Goal: Information Seeking & Learning: Learn about a topic

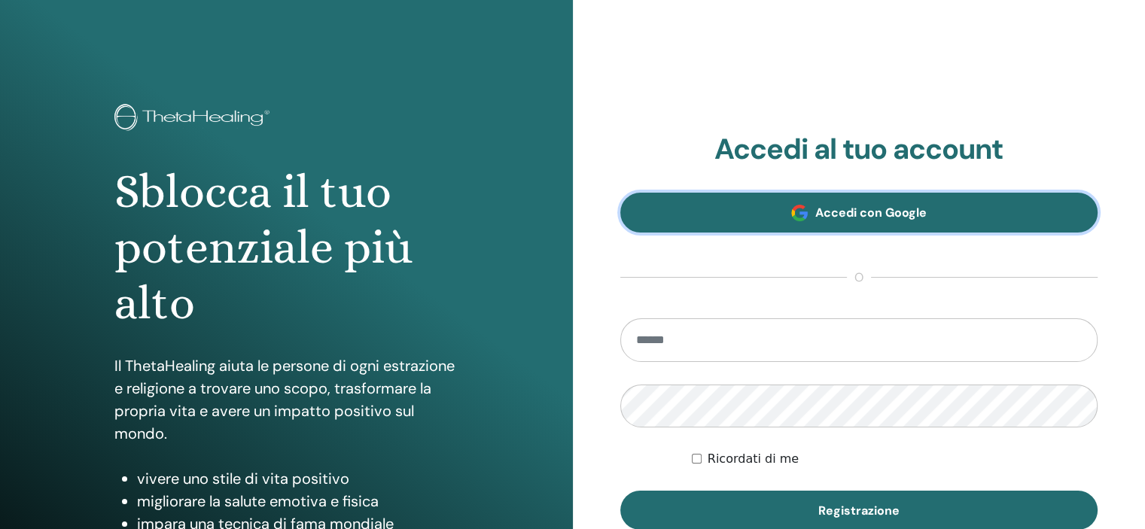
click at [869, 212] on font "Accedi con Google" at bounding box center [870, 213] width 111 height 16
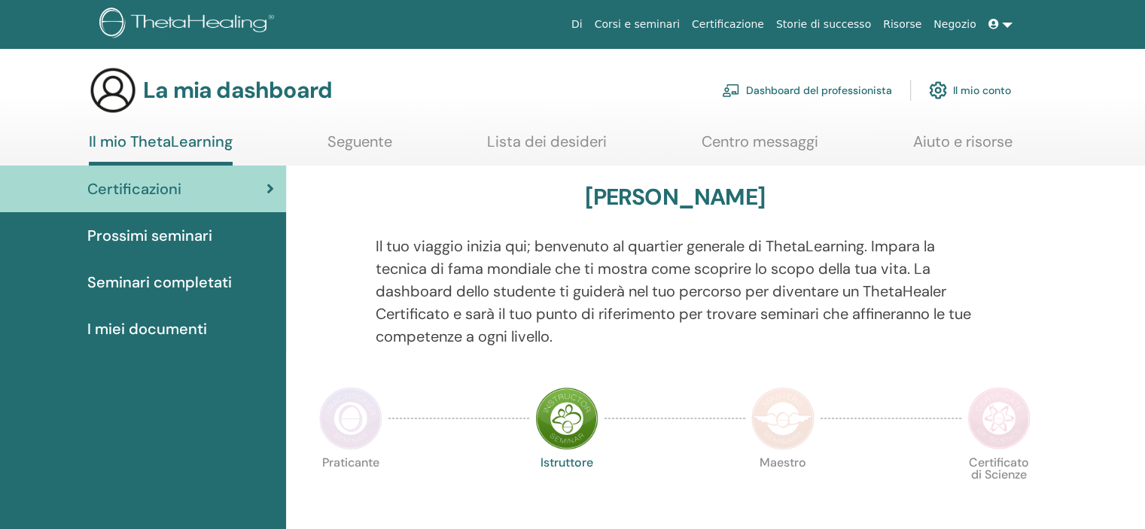
click at [171, 324] on font "I miei documenti" at bounding box center [147, 329] width 120 height 20
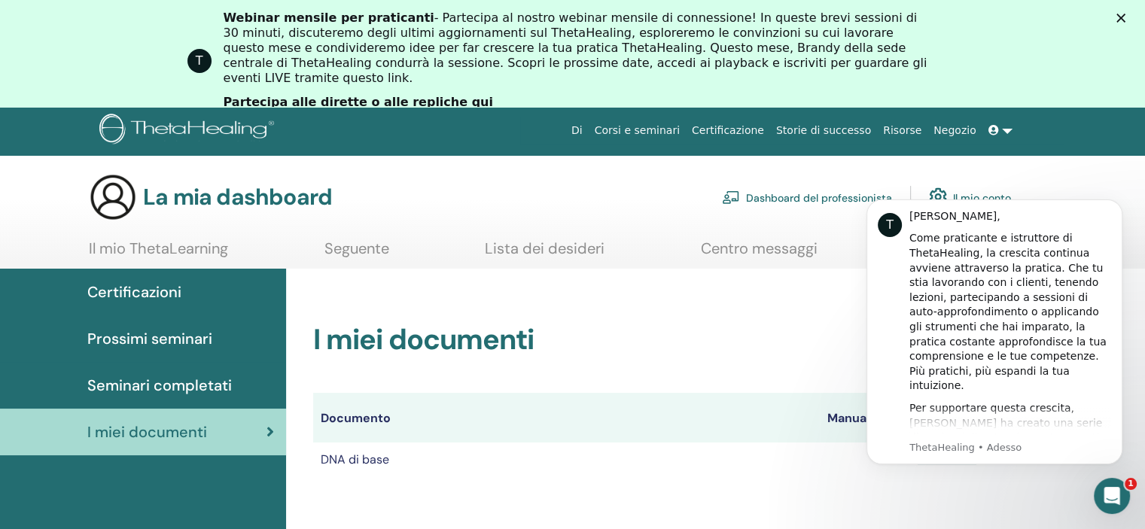
click at [134, 293] on font "Certificazioni" at bounding box center [134, 292] width 94 height 20
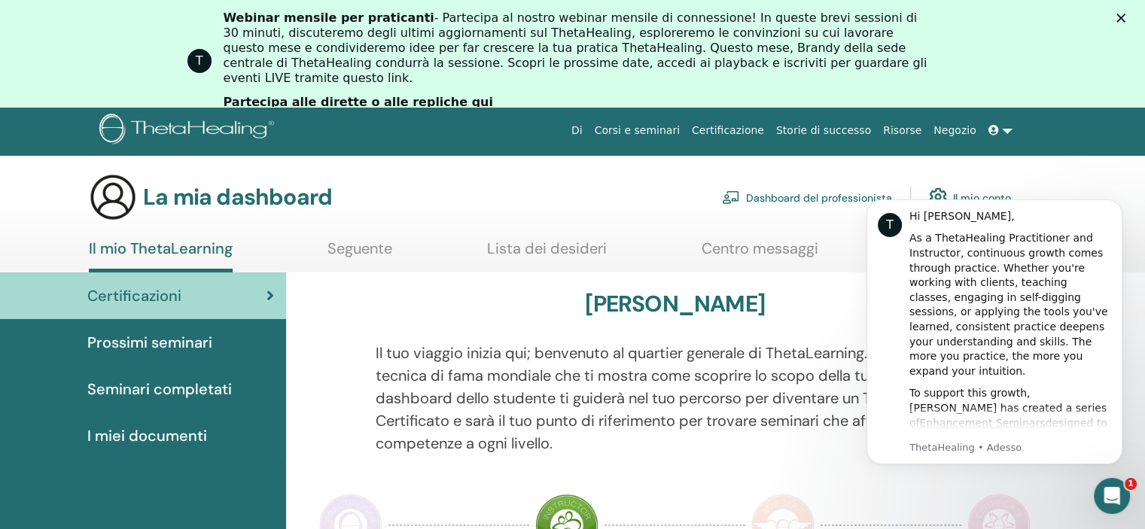
click at [656, 218] on div "La mia dashboard Dashboard del professionista Il mio conto" at bounding box center [550, 197] width 922 height 48
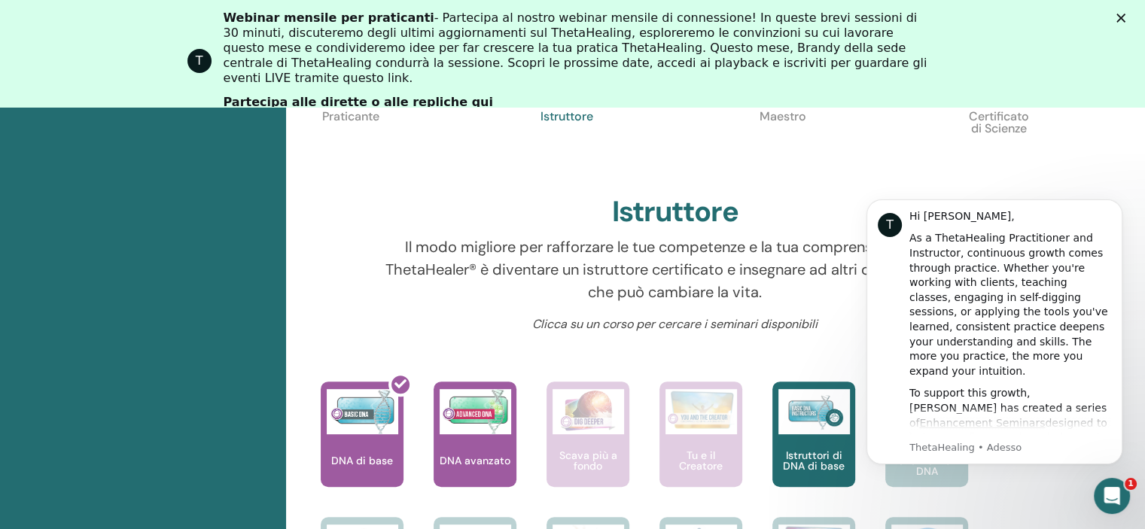
scroll to position [717, 0]
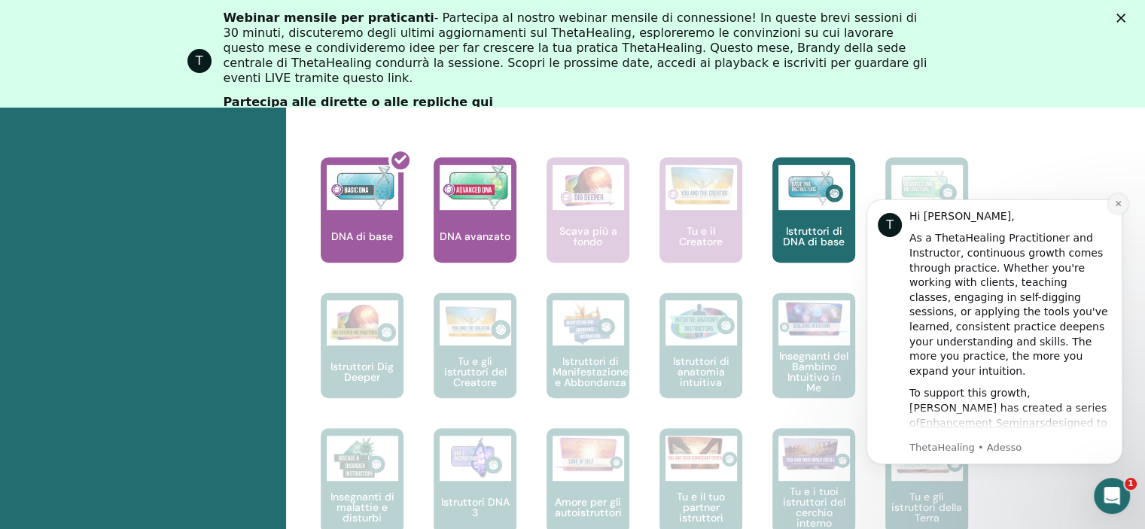
click at [1112, 200] on button "Dismiss notification" at bounding box center [1118, 204] width 20 height 20
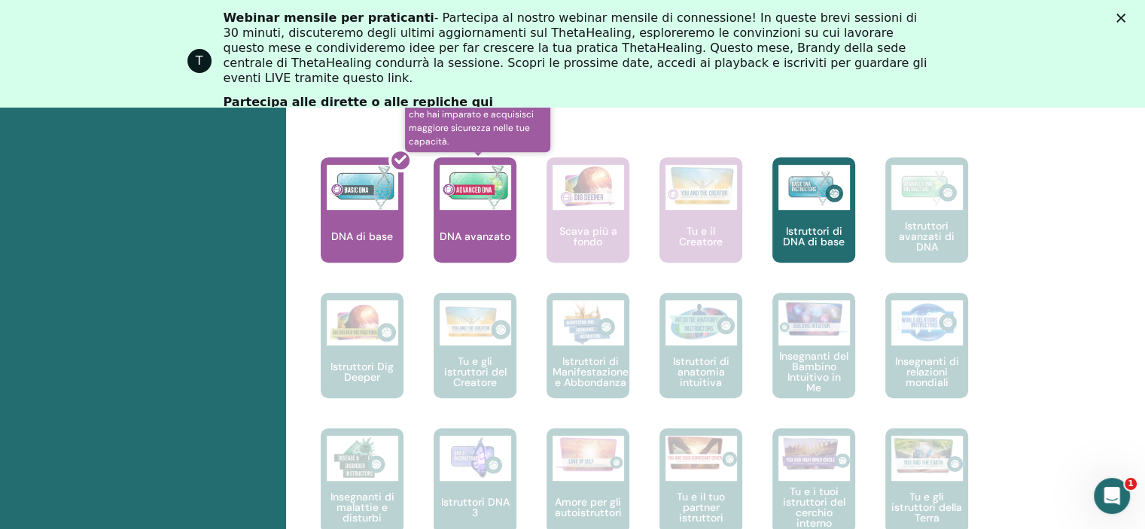
click at [469, 195] on img at bounding box center [476, 187] width 72 height 45
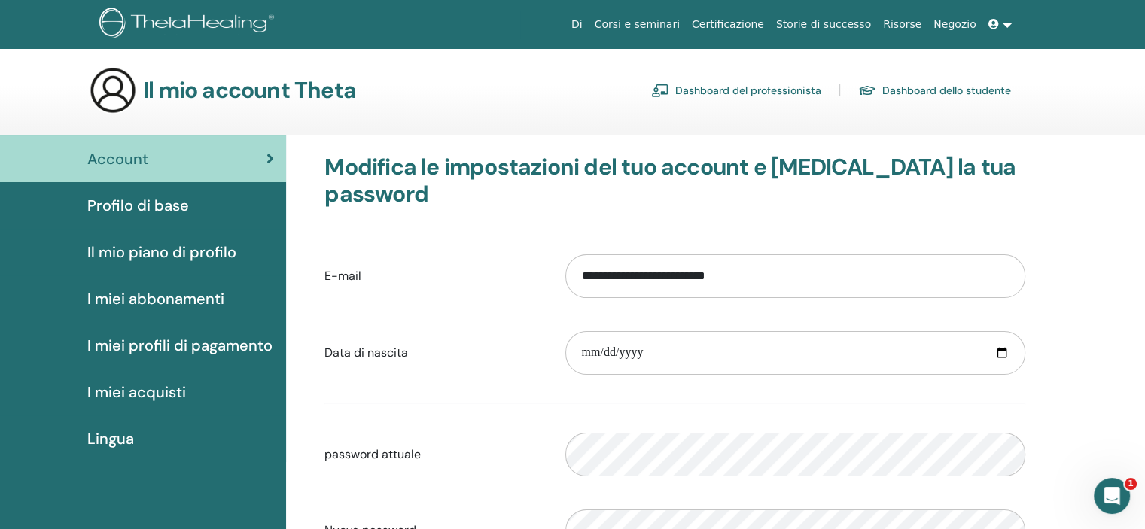
click at [135, 204] on font "Profilo di base" at bounding box center [138, 206] width 102 height 20
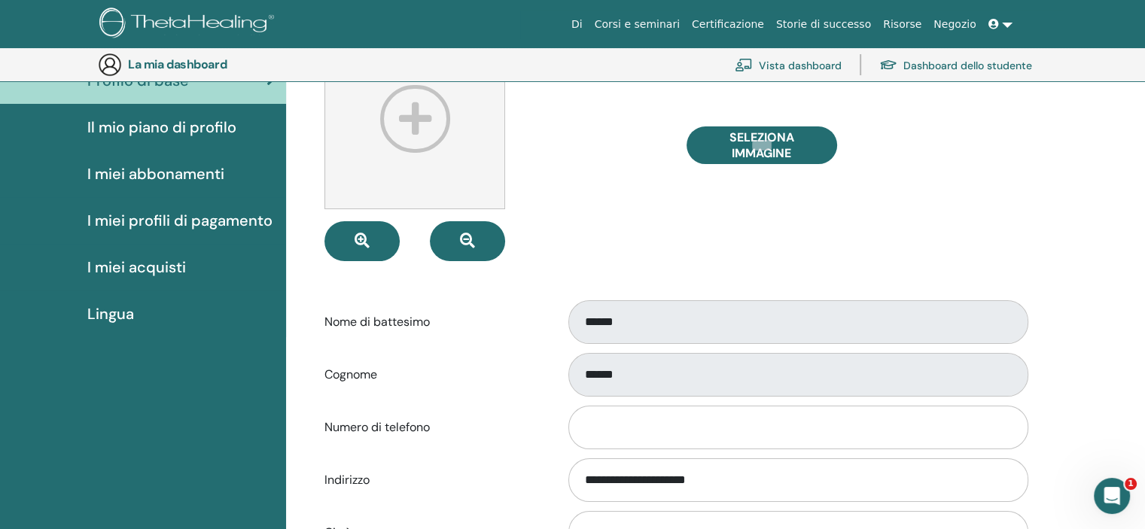
scroll to position [259, 0]
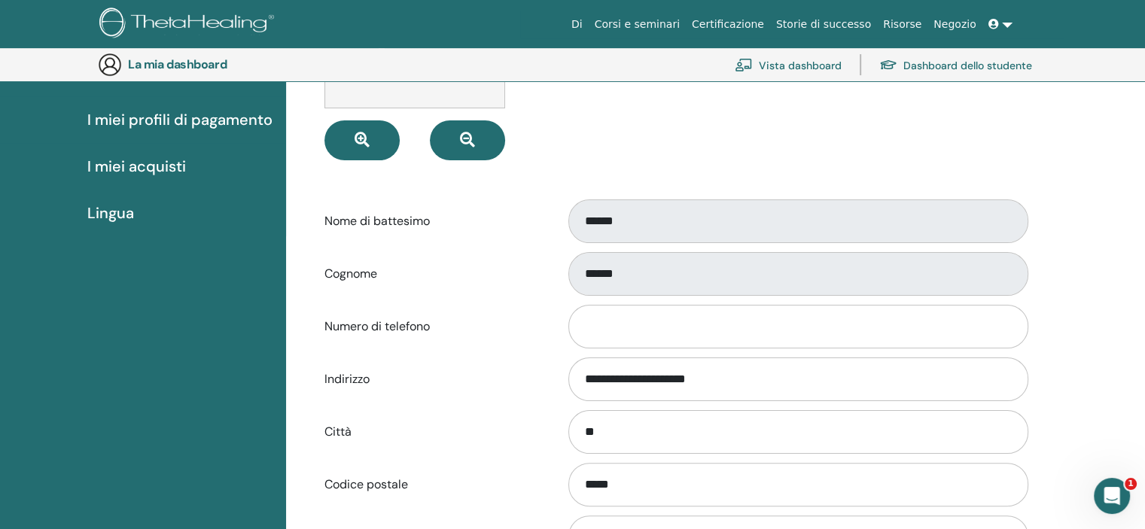
click at [695, 300] on form "**********" at bounding box center [674, 338] width 701 height 821
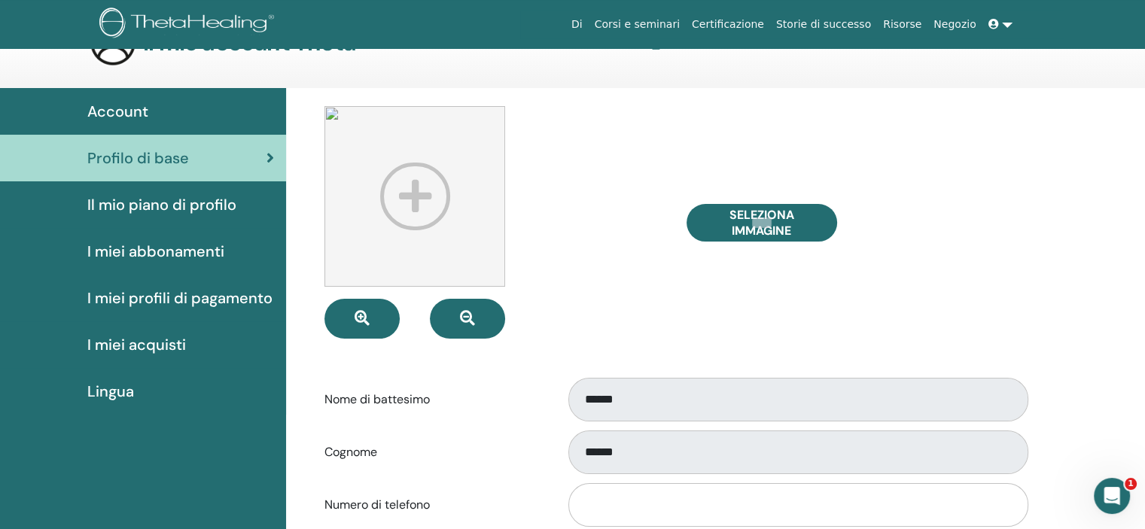
scroll to position [0, 0]
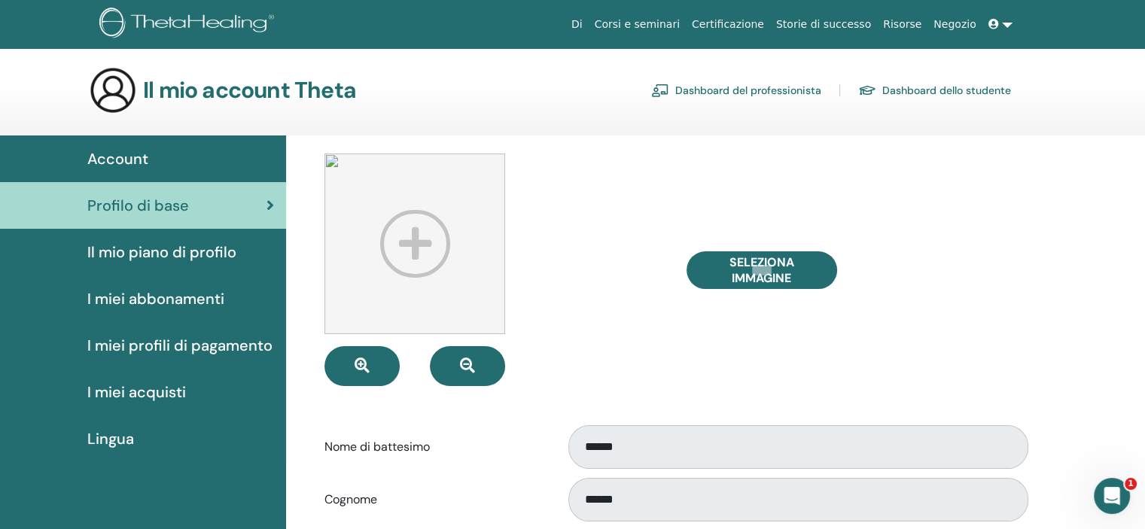
click at [199, 254] on font "Il mio piano di profilo" at bounding box center [161, 252] width 149 height 20
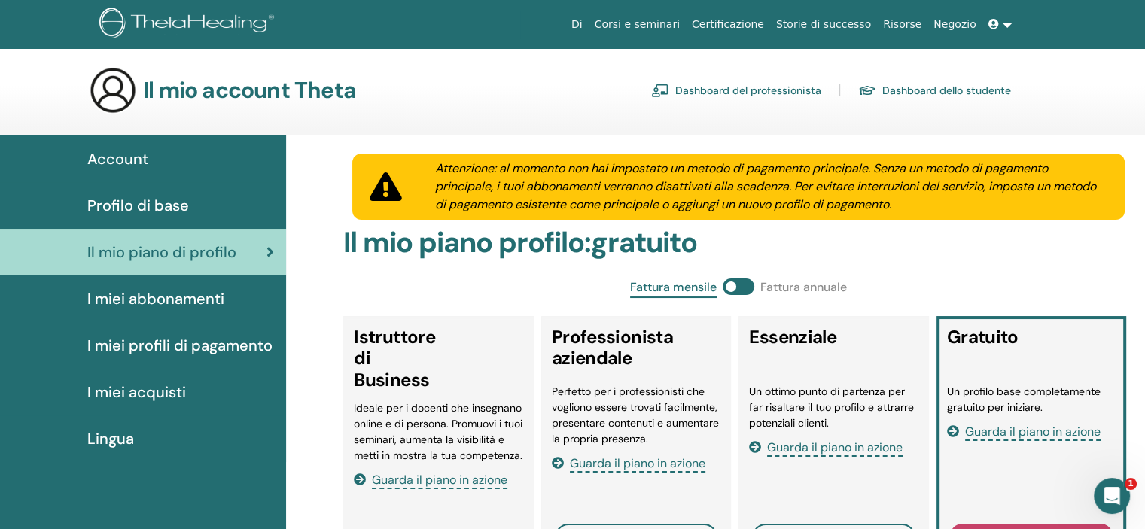
click at [175, 388] on font "I miei acquisti" at bounding box center [136, 392] width 99 height 20
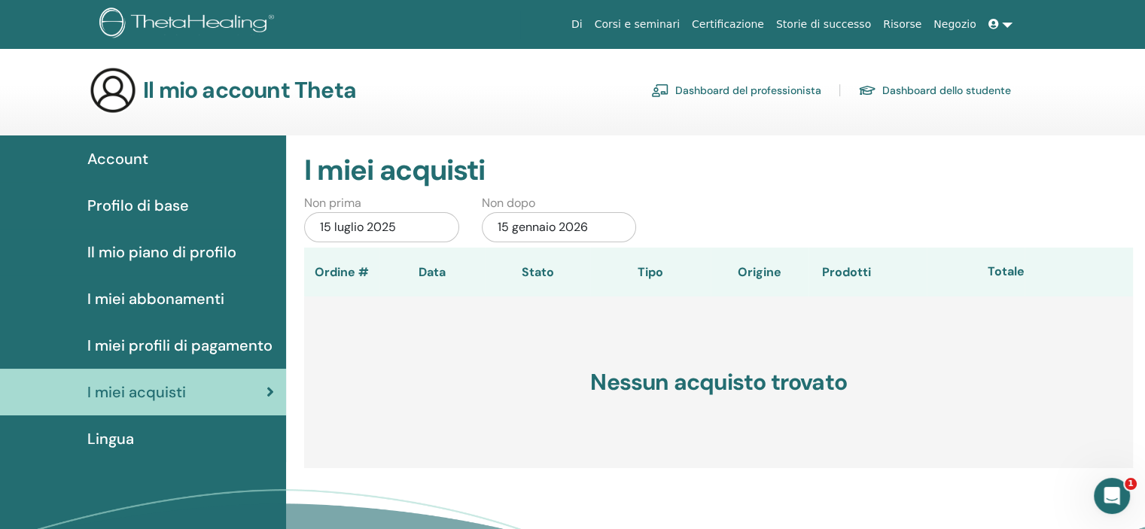
click at [119, 154] on font "Account" at bounding box center [117, 159] width 61 height 20
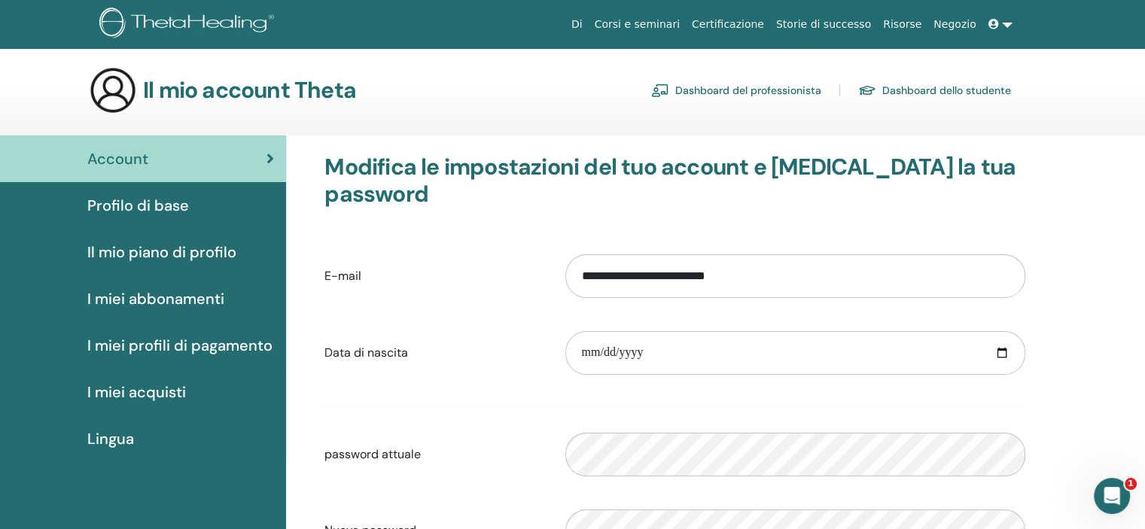
click at [745, 27] on font "Certificazione" at bounding box center [728, 24] width 72 height 12
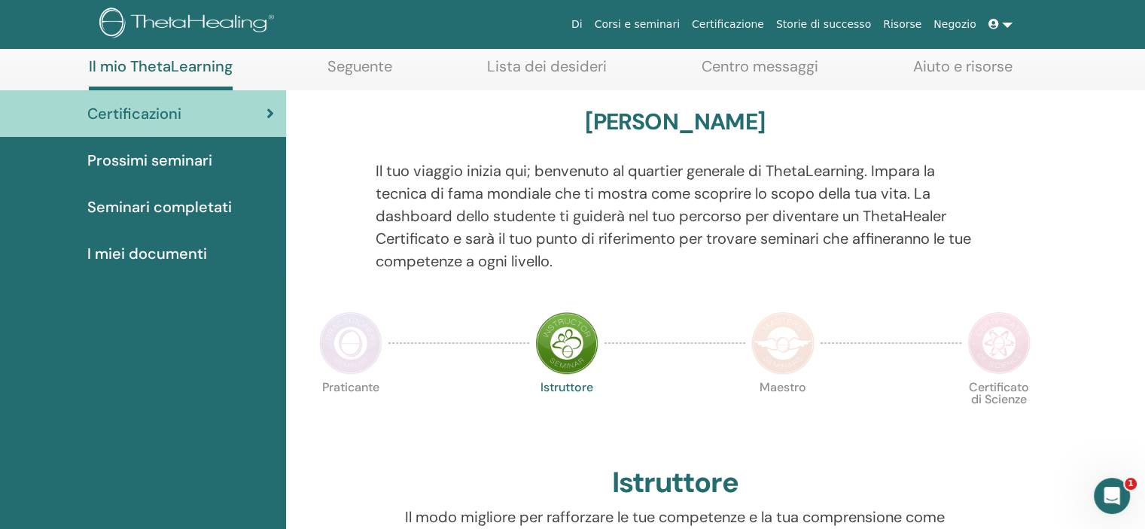
scroll to position [190, 0]
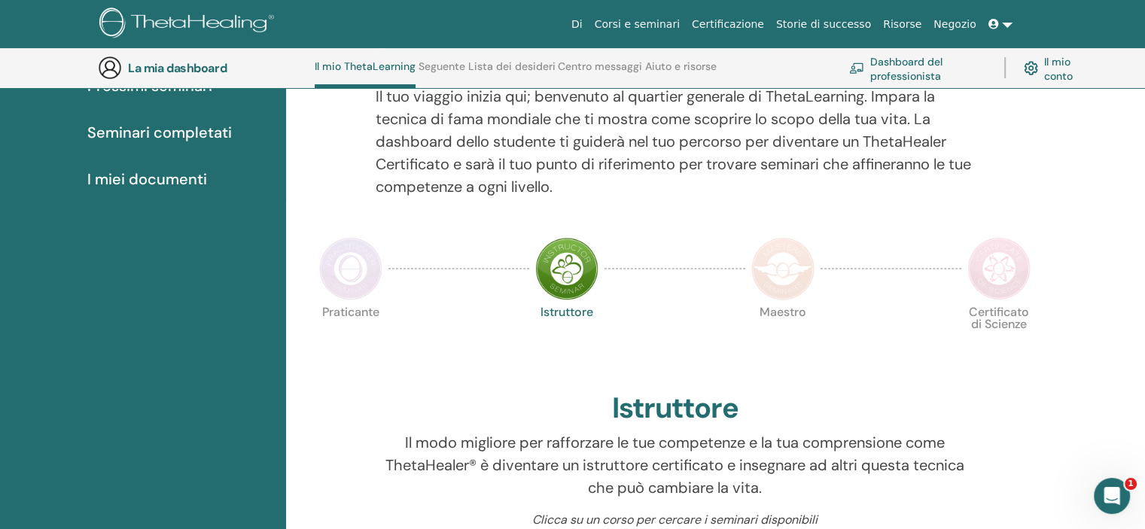
click at [358, 259] on img at bounding box center [350, 268] width 63 height 63
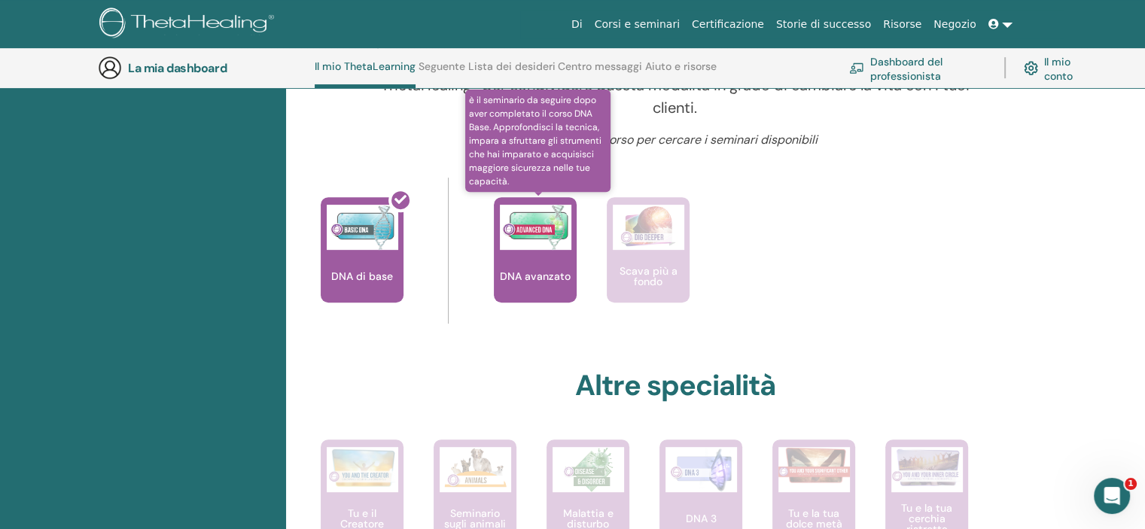
scroll to position [566, 0]
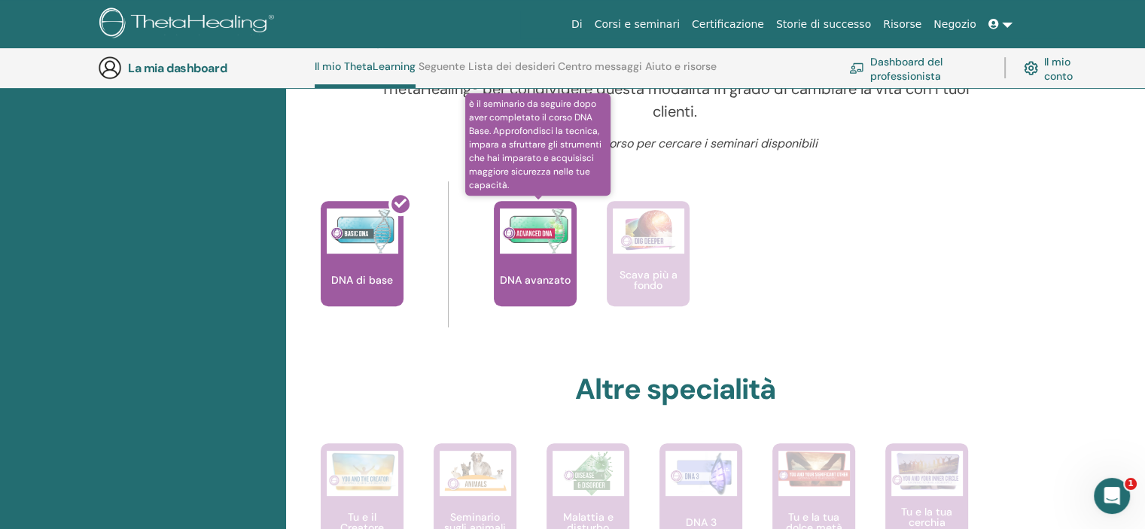
click at [517, 255] on div "DNA avanzato" at bounding box center [535, 253] width 83 height 105
